Goal: Task Accomplishment & Management: Use online tool/utility

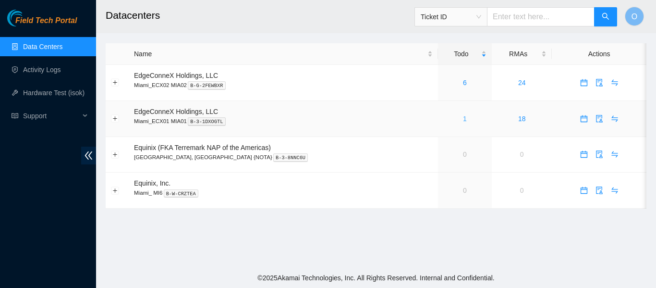
click at [463, 118] on link "1" at bounding box center [465, 119] width 4 height 8
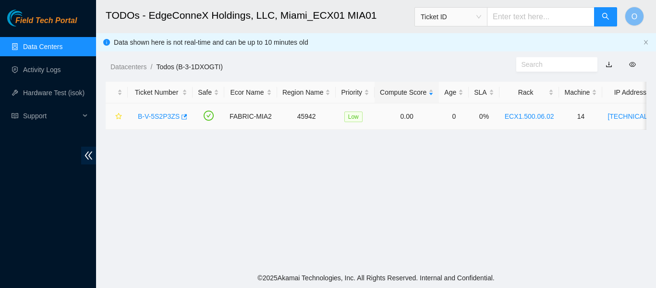
click at [159, 115] on link "B-V-5S2P3ZS" at bounding box center [159, 116] width 42 height 8
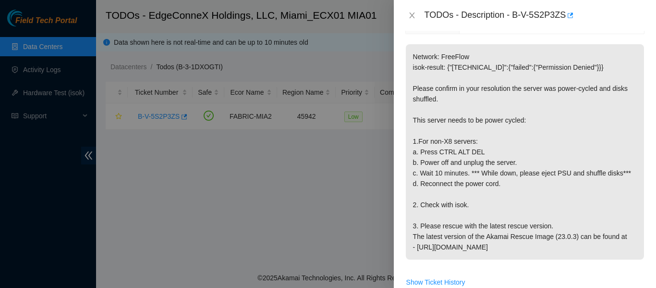
scroll to position [176, 0]
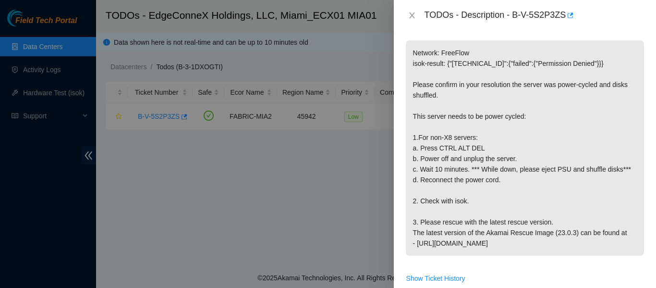
click at [509, 34] on div "Problem Type Hardware Sub Type Tier 1 Rack Number ECX1.500.06.02 Machine Number…" at bounding box center [525, 159] width 262 height 257
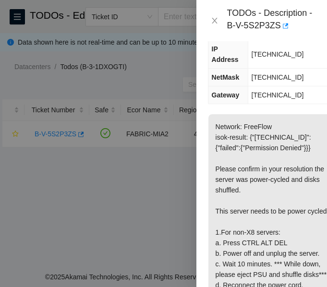
scroll to position [239, 0]
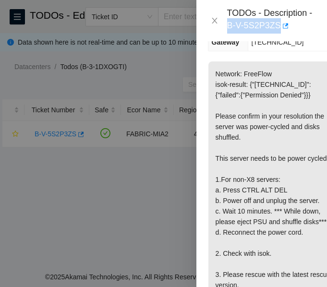
drag, startPoint x: 224, startPoint y: 24, endPoint x: 277, endPoint y: 28, distance: 52.9
click at [277, 28] on div "TODOs - Description - B-V-5S2P3ZS" at bounding box center [262, 21] width 108 height 26
copy div "B-V-5S2P3ZS"
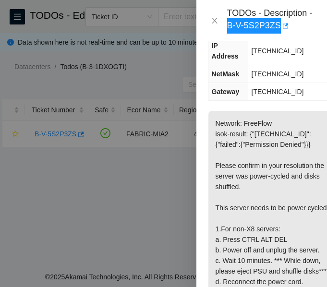
scroll to position [189, 0]
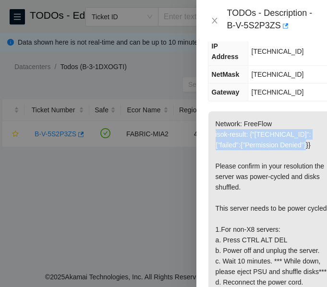
drag, startPoint x: 212, startPoint y: 113, endPoint x: 307, endPoint y: 125, distance: 95.4
click at [307, 125] on p "Network: FreeFlow isok-result: {"23.221.215.81":{"failed":{"Permission Denied"}…" at bounding box center [273, 250] width 130 height 279
copy p "isok-result: {"23.221.215.81":{"failed":{"Permission Denied"}}"
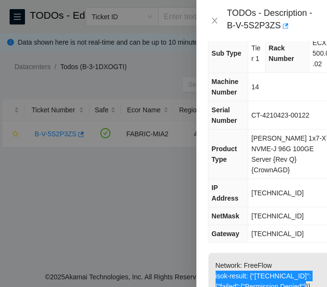
scroll to position [47, 0]
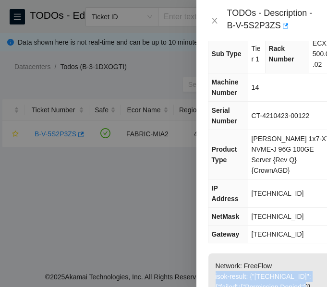
click at [293, 213] on span "255.255.255.192" at bounding box center [278, 217] width 52 height 8
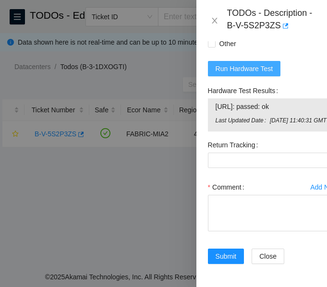
scroll to position [779, 0]
click at [263, 63] on span "Run Hardware Test" at bounding box center [245, 68] width 58 height 11
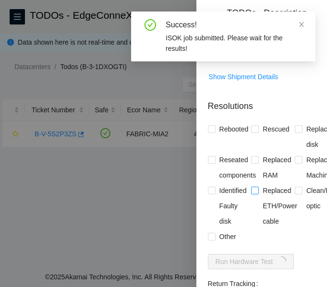
scroll to position [548, 0]
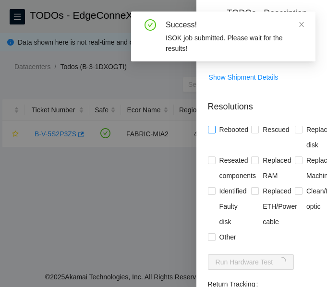
click at [213, 133] on input "Rebooted" at bounding box center [211, 129] width 7 height 7
checkbox input "true"
click at [251, 133] on input "Rescued" at bounding box center [254, 129] width 7 height 7
checkbox input "true"
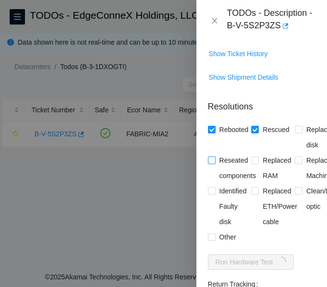
click at [210, 163] on input "Reseated components" at bounding box center [211, 160] width 7 height 7
checkbox input "true"
click at [210, 240] on input "Other" at bounding box center [211, 236] width 7 height 7
checkbox input "true"
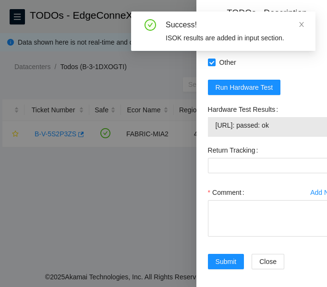
drag, startPoint x: 298, startPoint y: 148, endPoint x: 220, endPoint y: 147, distance: 78.3
click at [220, 131] on span "23.221.215.81: passed: ok" at bounding box center [273, 125] width 115 height 11
click at [299, 131] on span "23.221.215.81: passed: ok" at bounding box center [273, 125] width 115 height 11
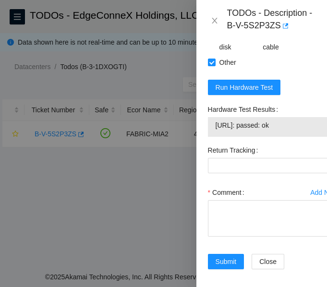
drag, startPoint x: 299, startPoint y: 145, endPoint x: 205, endPoint y: 144, distance: 94.2
click at [205, 143] on div "Hardware Test Results 23.221.215.81: passed: ok" at bounding box center [273, 122] width 138 height 41
copy div "23.221.215.81: passed: ok"
click at [265, 235] on textarea "Comment" at bounding box center [273, 218] width 131 height 37
paste textarea "-Verified ticket is safe to work on: YES -NOCC Authorized: YES -Located server …"
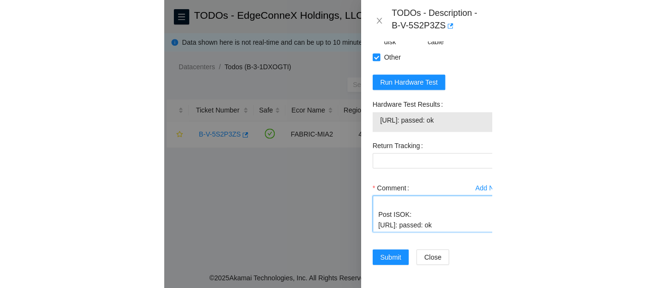
scroll to position [764, 0]
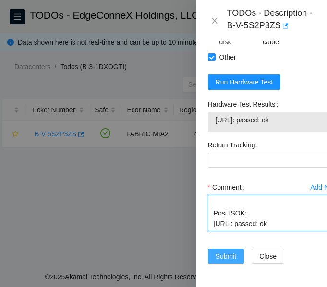
type textarea "-Verified ticket is safe to work on: YES -NOCC Authorized: YES -Located server …"
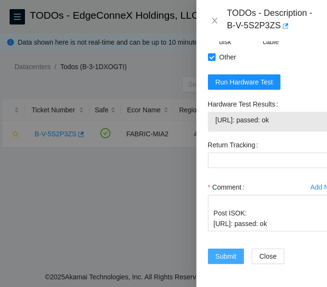
click at [232, 251] on span "Submit" at bounding box center [226, 256] width 21 height 11
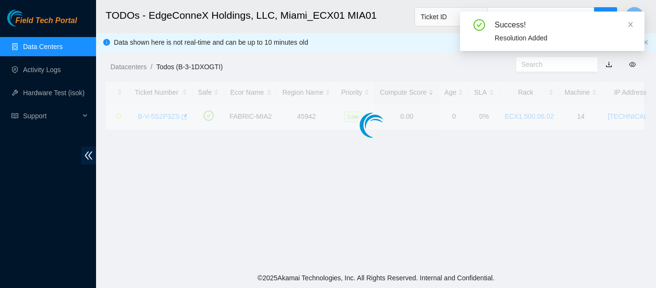
scroll to position [311, 0]
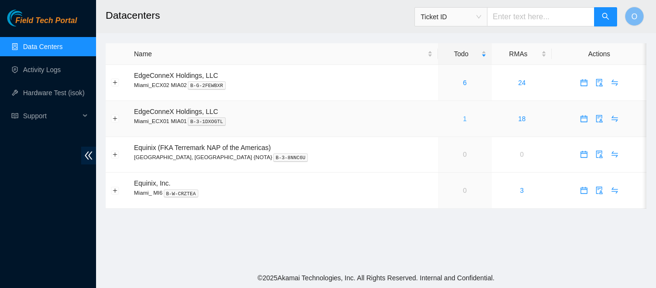
click at [463, 119] on link "1" at bounding box center [465, 119] width 4 height 8
